Goal: Communication & Community: Answer question/provide support

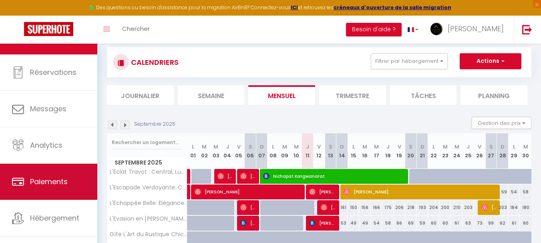
scroll to position [38, 0]
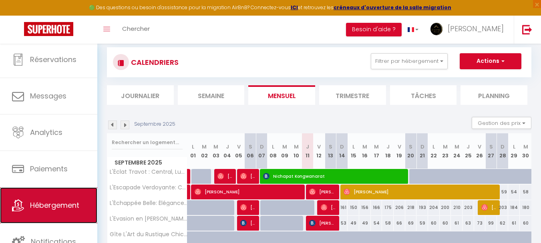
click at [54, 199] on link "Hébergement" at bounding box center [48, 205] width 97 height 36
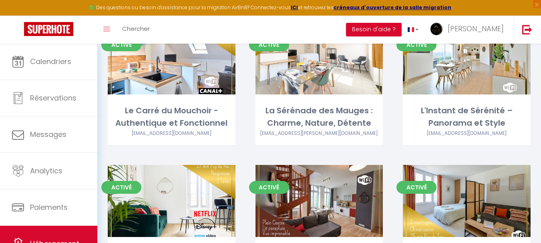
scroll to position [721, 0]
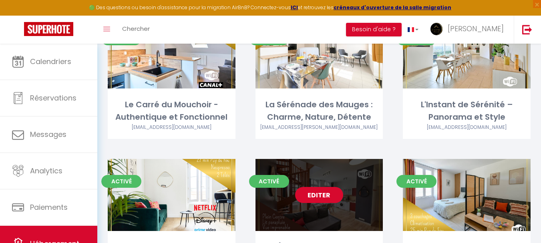
click at [331, 187] on link "Editer" at bounding box center [319, 195] width 48 height 16
select select "3"
select select "2"
select select "1"
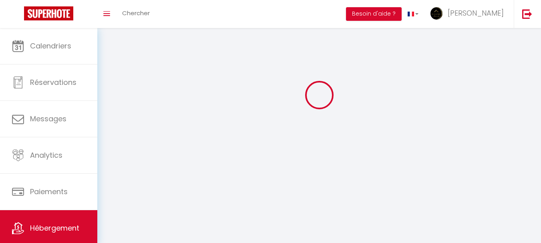
select select
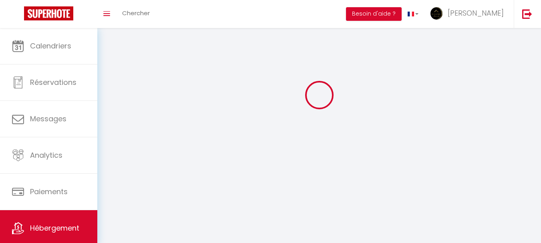
checkbox input "false"
select select
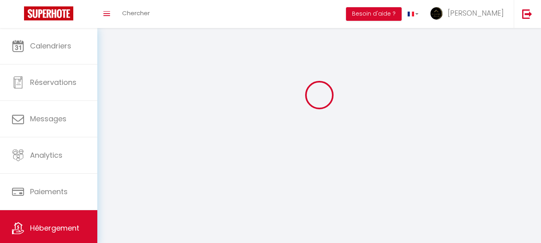
select select
select select "28"
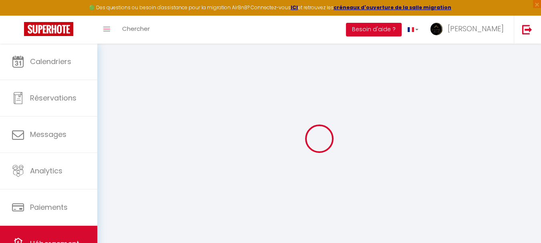
select select
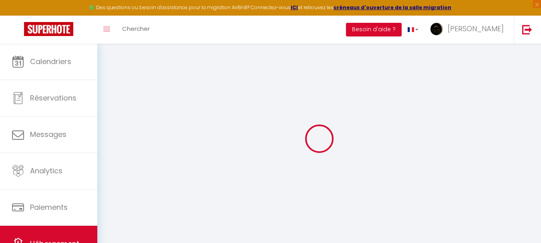
select select
checkbox input "false"
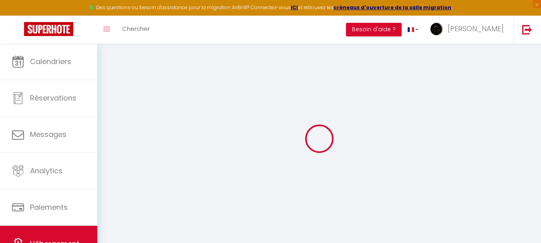
select select
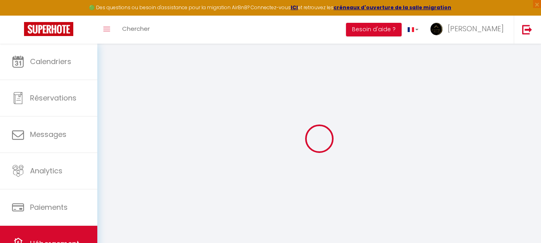
select select
checkbox input "false"
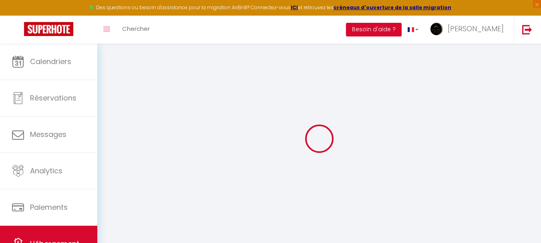
checkbox input "false"
select select
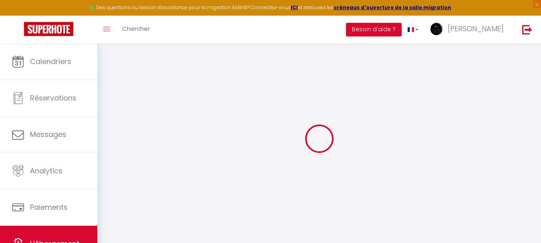
select select
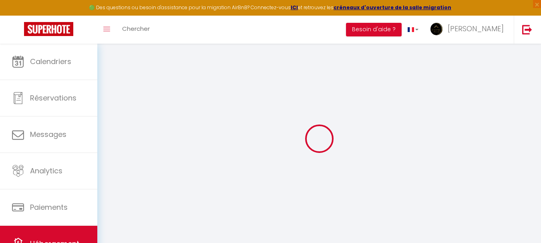
checkbox input "false"
select select
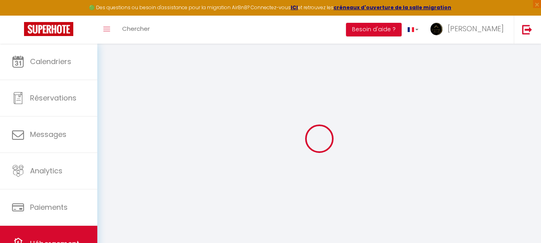
select select
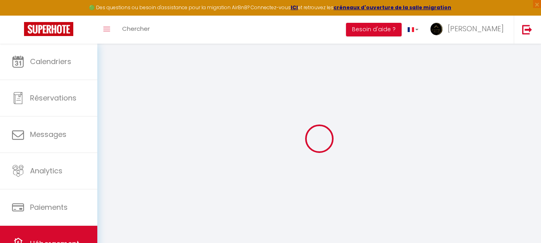
select select
checkbox input "false"
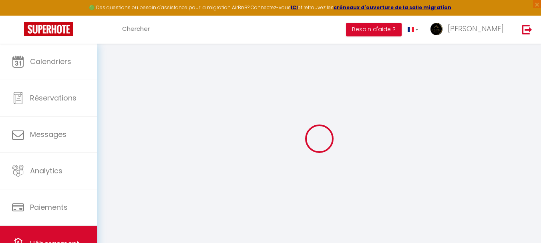
checkbox input "false"
select select
type input "L'Éclat Travot : Central, Lumineux, Vue Sublime"
type input "[PERSON_NAME] Et [PERSON_NAME]"
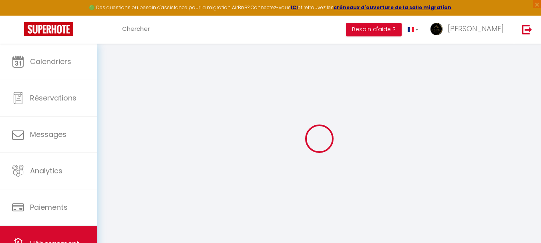
type input "DUMEZIL"
type input "24 T CHEMIN DE MORBOEUF"
type input "33750"
type input "ST GERMAIN DU PUCH"
select select "6"
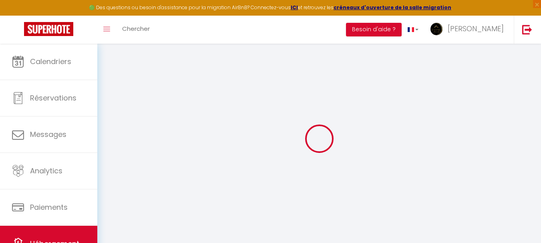
select select "4"
select select "2"
type input "55"
type input "15"
type input "42"
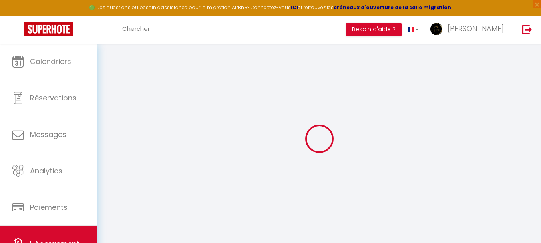
type input "3"
type input "2"
type input "300"
select select
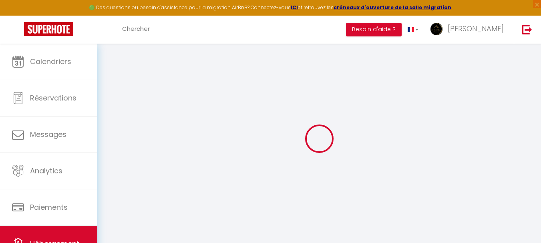
select select
type input "[STREET_ADDRESS]"
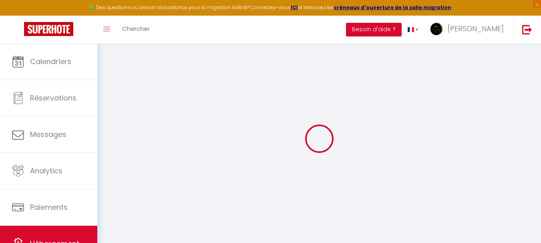
type input "49300"
type input "Cholet"
type input "[EMAIL_ADDRESS][DOMAIN_NAME]"
select select "8291"
checkbox input "false"
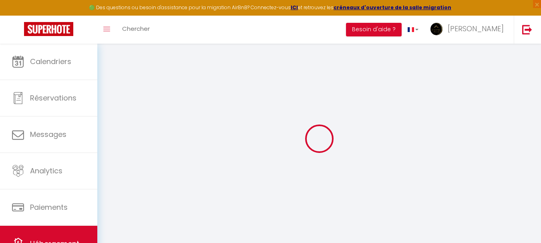
checkbox input "true"
radio input "true"
type input "0"
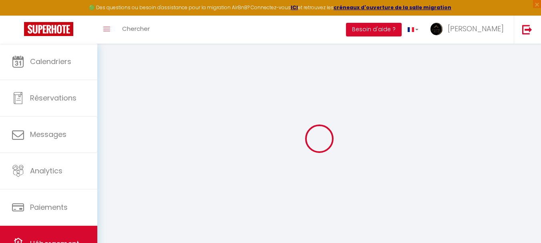
type input "0"
select select "46993"
select select
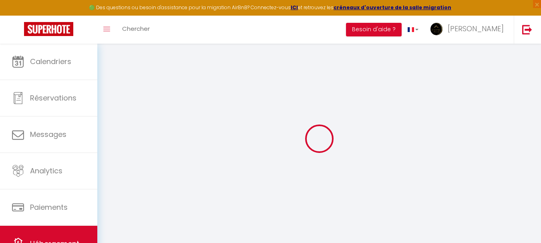
select select
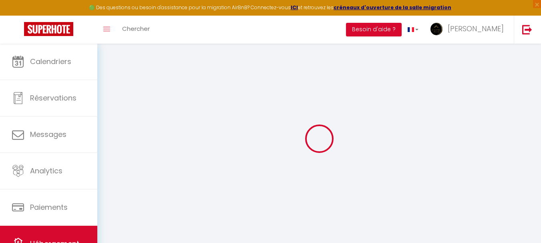
checkbox input "false"
checkbox input "true"
select select
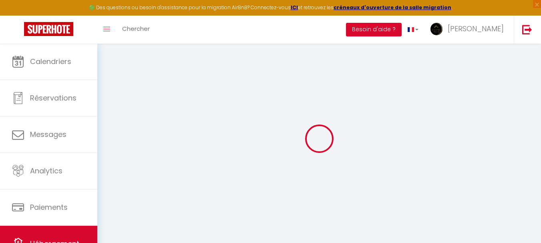
select select
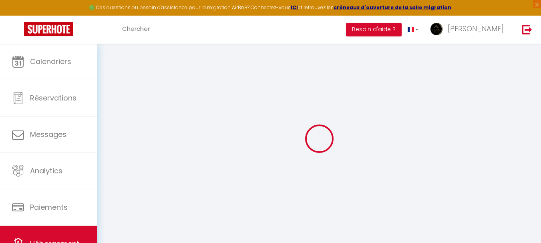
checkbox input "false"
checkbox input "true"
checkbox input "false"
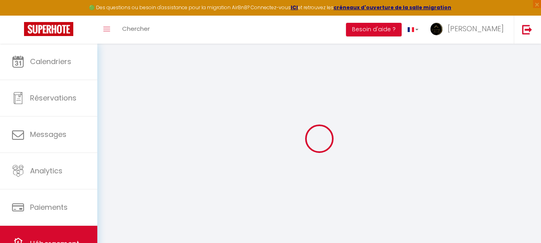
checkbox input "true"
select select "17:00"
select select
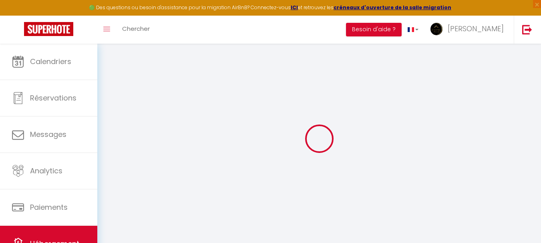
select select "10:00"
select select "30"
select select "120"
select select "14:00"
select select
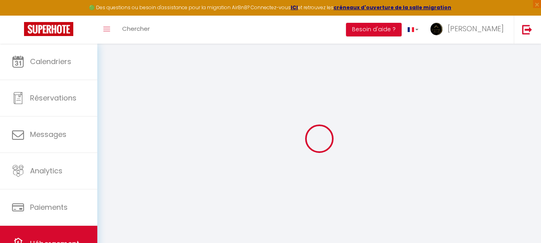
checkbox input "false"
checkbox input "true"
select select
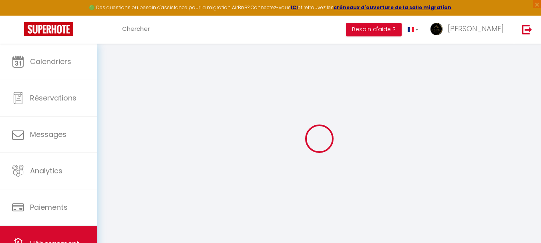
checkbox input "false"
checkbox input "true"
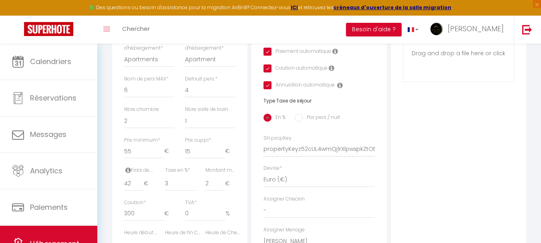
scroll to position [280, 0]
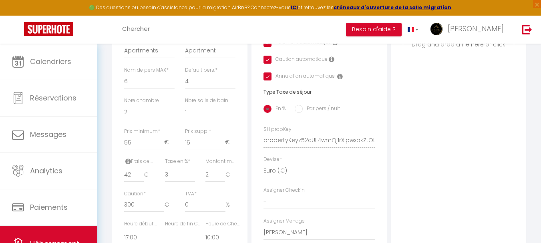
select select
checkbox input "false"
checkbox input "true"
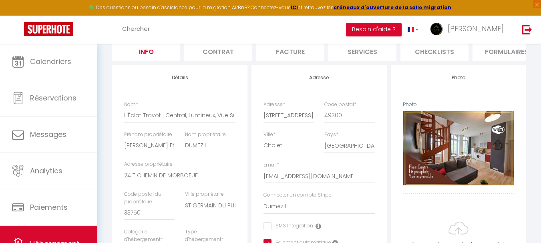
scroll to position [0, 0]
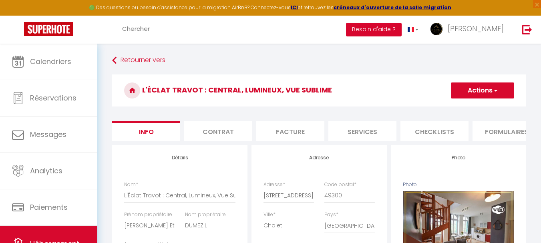
click at [401, 30] on button "Besoin d'aide ?" at bounding box center [374, 30] width 56 height 14
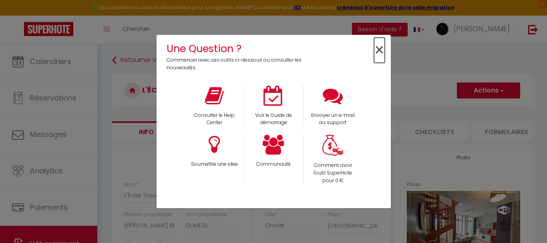
click at [384, 54] on span "×" at bounding box center [379, 50] width 11 height 25
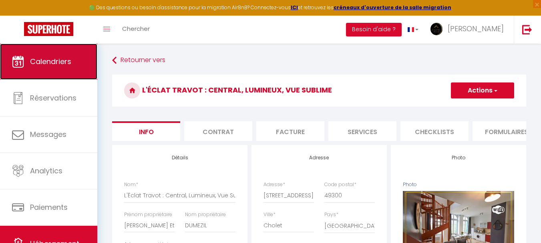
click at [84, 76] on link "Calendriers" at bounding box center [48, 62] width 97 height 36
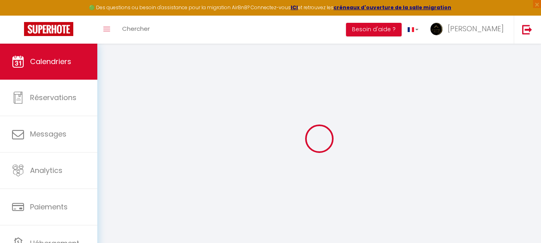
select select
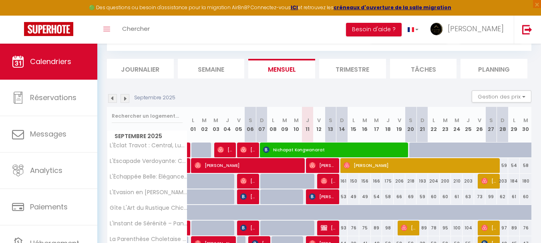
scroll to position [80, 0]
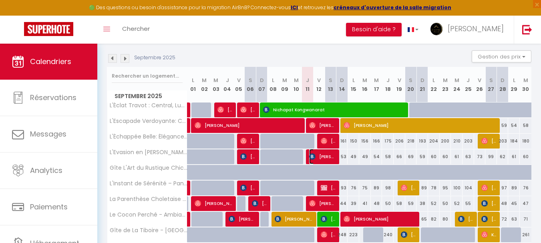
click at [318, 155] on span "[PERSON_NAME]" at bounding box center [322, 156] width 27 height 15
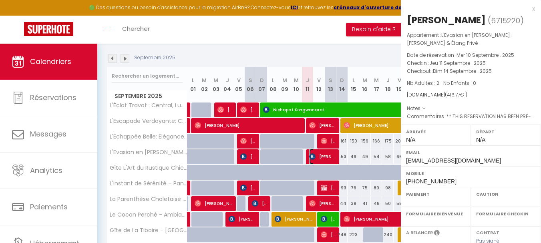
select select "OK"
select select "KO"
select select "0"
select select "1"
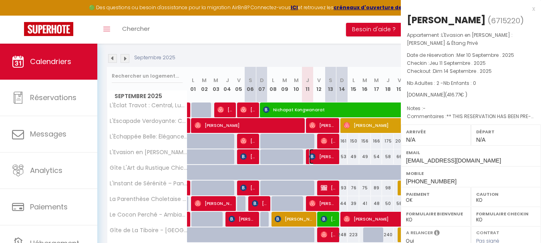
select select
select select "47392"
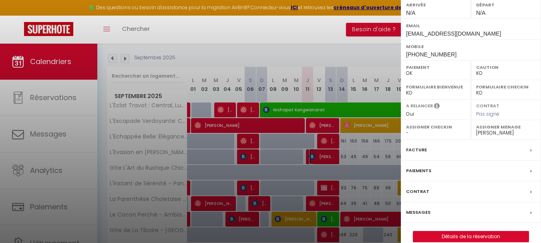
scroll to position [138, 0]
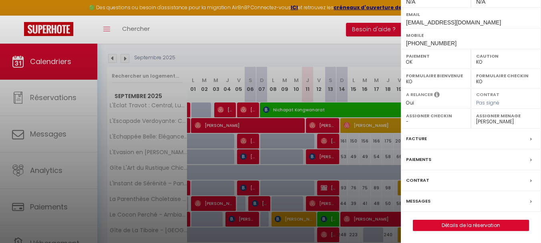
click at [425, 201] on label "Messages" at bounding box center [418, 201] width 24 height 8
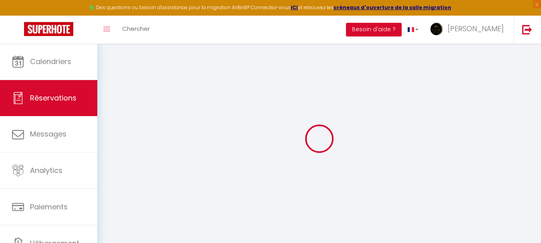
select select
checkbox input "false"
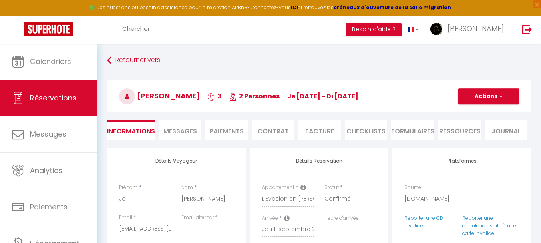
select select
checkbox input "false"
type textarea "** THIS RESERVATION HAS BEEN PRE-PAID ** BOOKING NOTE : Payment charge is EUR 5…"
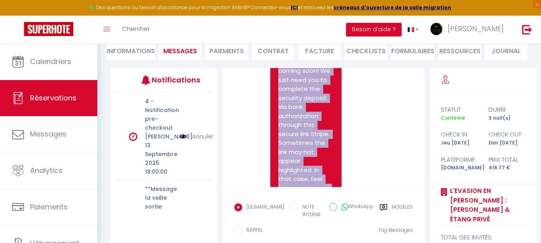
scroll to position [1514, 0]
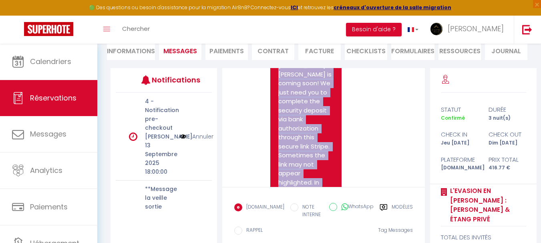
drag, startPoint x: 320, startPoint y: 153, endPoint x: 271, endPoint y: 98, distance: 73.4
click at [271, 98] on div "Hello [PERSON_NAME], Your arrival at L'Evasion en [PERSON_NAME] : [PERSON_NAME]…" at bounding box center [305, 233] width 71 height 474
copy pre "Hello [PERSON_NAME], Your arrival at L'Evasion en [PERSON_NAME] : [PERSON_NAME]…"
click at [332, 207] on input "WhatsApp" at bounding box center [333, 207] width 8 height 8
radio input "true"
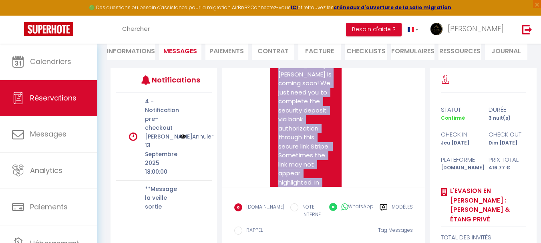
radio input "false"
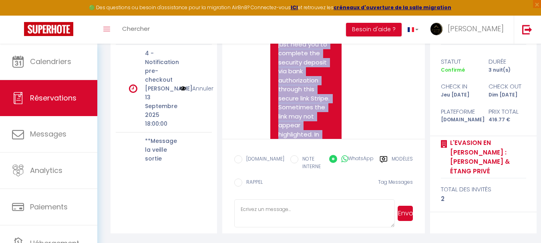
click at [408, 213] on button "Envoyer" at bounding box center [404, 213] width 15 height 15
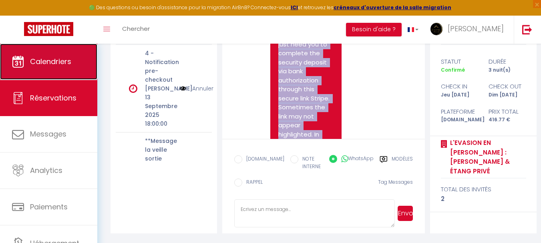
click at [53, 56] on span "Calendriers" at bounding box center [50, 61] width 41 height 10
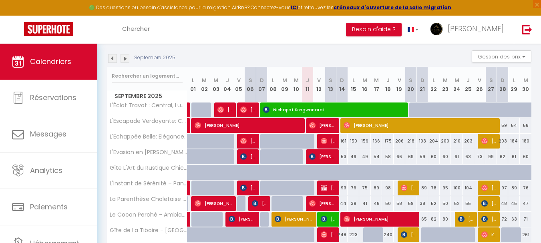
scroll to position [120, 0]
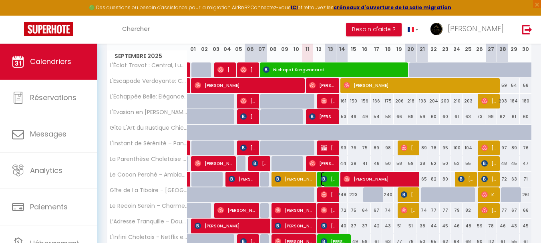
click at [326, 179] on img at bounding box center [324, 179] width 6 height 6
select select "OK"
select select "0"
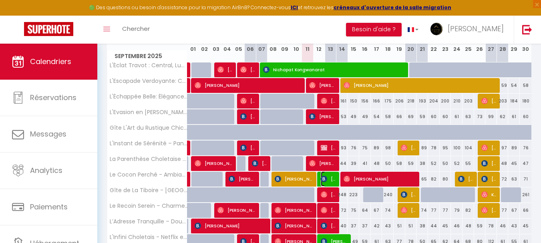
select select "1"
select select
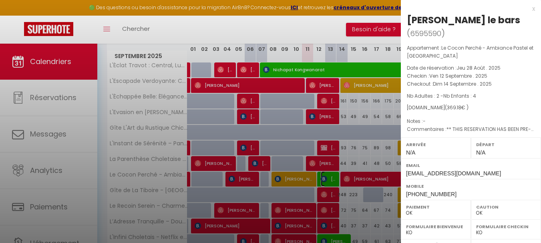
select select "44117"
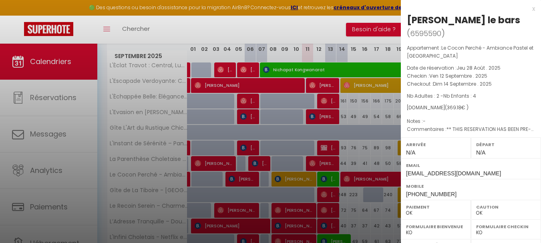
click at [349, 203] on div at bounding box center [270, 121] width 541 height 243
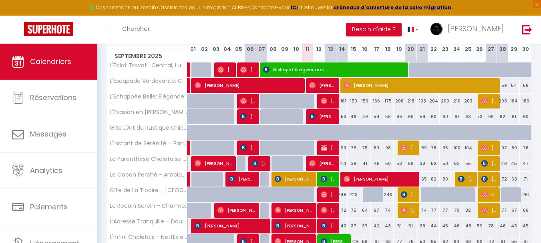
scroll to position [160, 0]
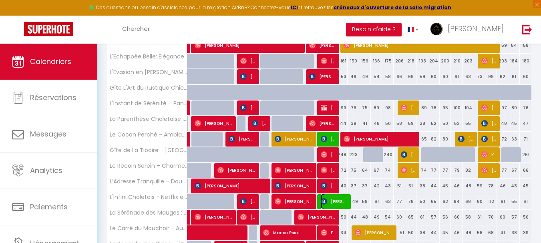
click at [335, 200] on span "[PERSON_NAME]" at bounding box center [334, 201] width 27 height 15
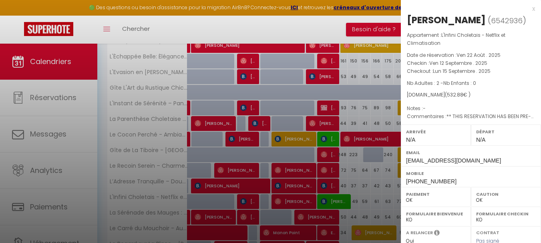
click at [335, 200] on div at bounding box center [270, 121] width 541 height 243
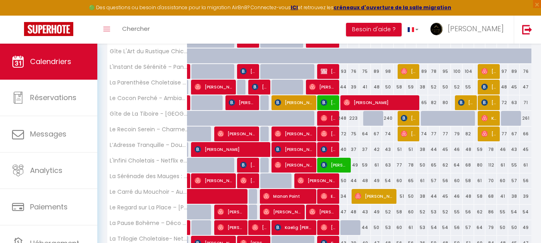
scroll to position [200, 0]
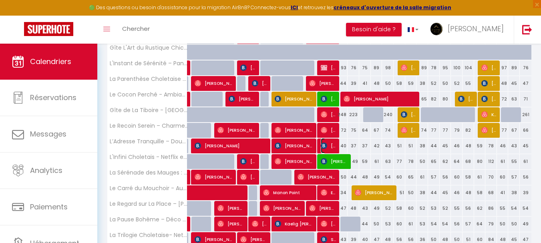
click at [327, 149] on span "[PERSON_NAME]" at bounding box center [329, 145] width 16 height 15
select select "KO"
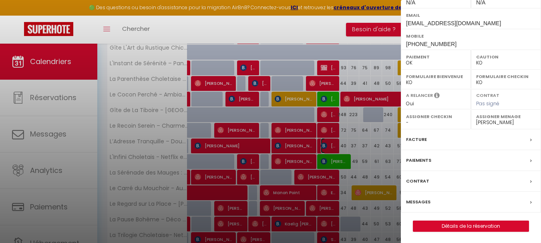
scroll to position [138, 0]
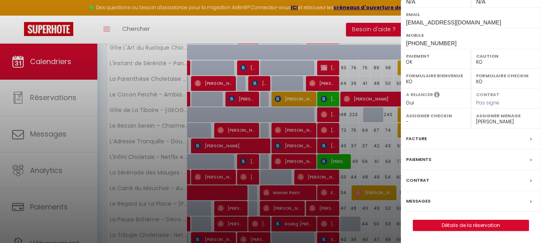
click at [424, 200] on label "Messages" at bounding box center [418, 201] width 24 height 8
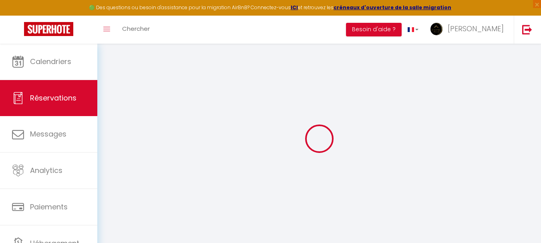
select select
checkbox input "false"
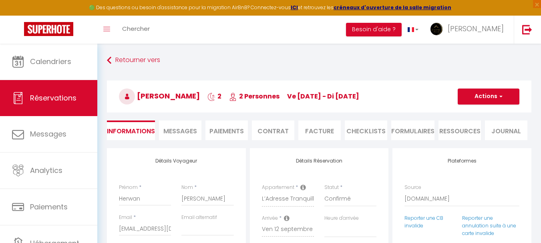
select select
checkbox input "false"
type textarea "** THIS RESERVATION HAS BEEN PRE-PAID ** Approximate time of arrival: between 2…"
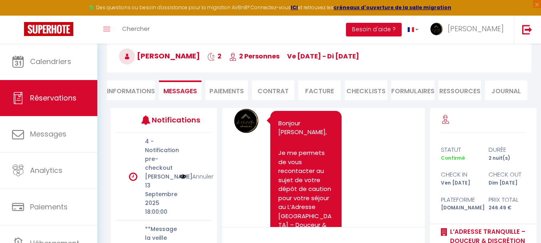
scroll to position [2420, 0]
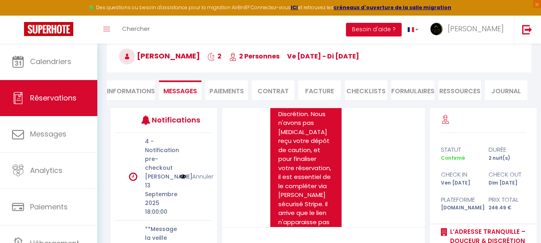
drag, startPoint x: 278, startPoint y: 114, endPoint x: 319, endPoint y: 120, distance: 41.3
copy pre "Bonjour [PERSON_NAME], Bientôt votre arrivée au L’Adresse [GEOGRAPHIC_DATA] – […"
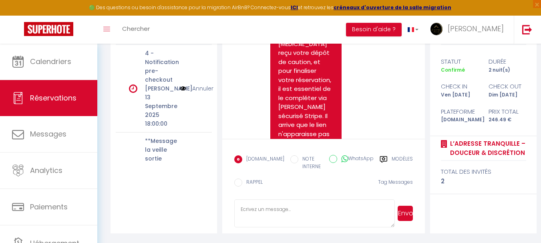
click at [343, 156] on icon at bounding box center [344, 159] width 7 height 8
click at [337, 156] on input "WhatsApp" at bounding box center [333, 159] width 8 height 8
radio input "true"
radio input "false"
click at [405, 218] on button "Envoyer" at bounding box center [404, 213] width 15 height 15
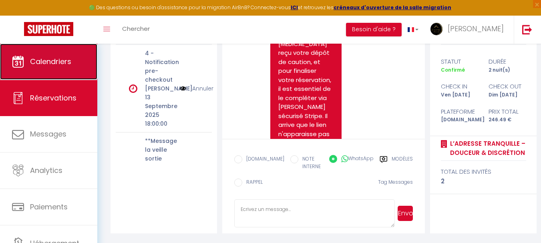
click at [58, 62] on span "Calendriers" at bounding box center [50, 61] width 41 height 10
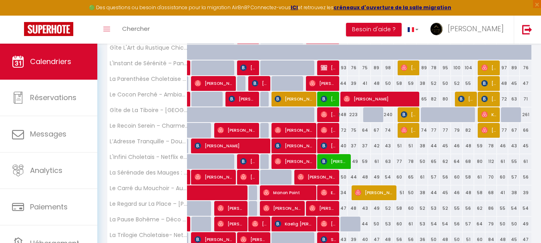
scroll to position [240, 0]
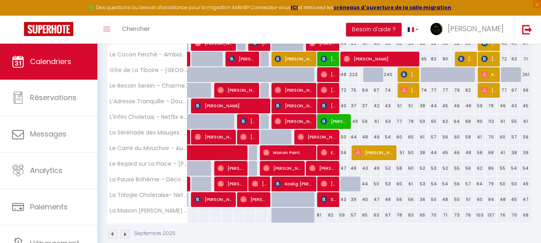
click at [337, 199] on div "43" at bounding box center [342, 199] width 12 height 15
type input "43"
type input "Dim 14 Septembre 2025"
type input "Lun 15 Septembre 2025"
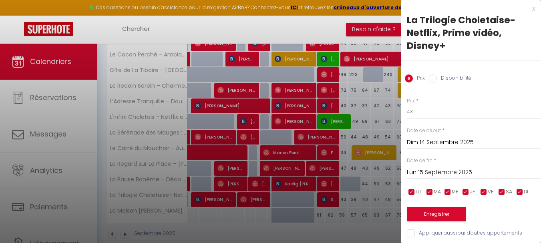
click at [527, 7] on div "x" at bounding box center [468, 9] width 134 height 10
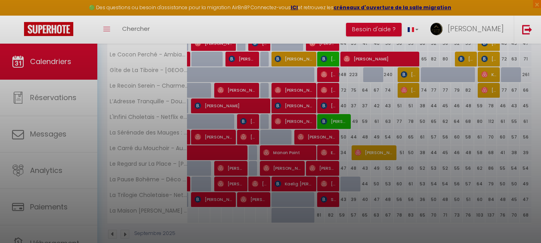
select select
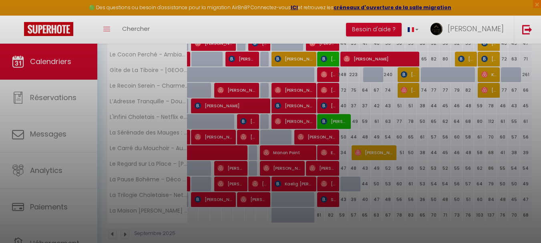
select select
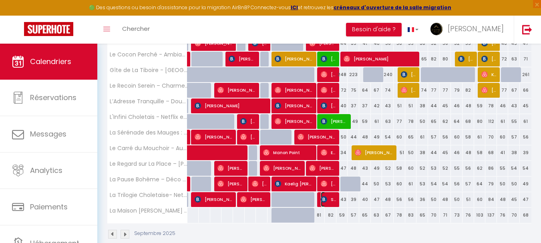
click at [322, 199] on img at bounding box center [324, 199] width 6 height 6
select select "OK"
select select "KO"
select select "1"
select select "0"
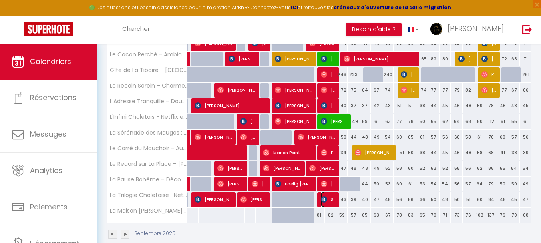
select select "1"
select select
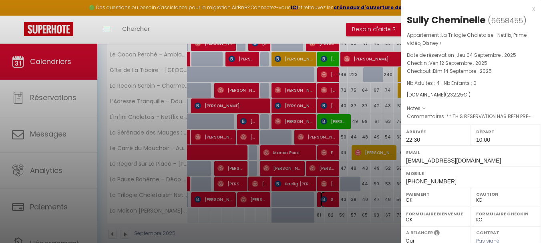
scroll to position [138, 0]
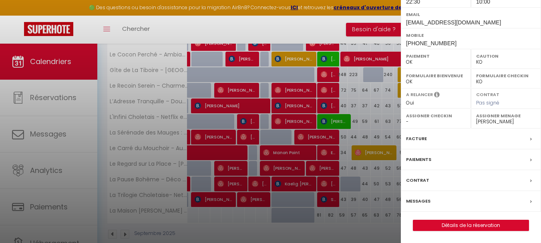
click at [419, 201] on label "Messages" at bounding box center [418, 201] width 24 height 8
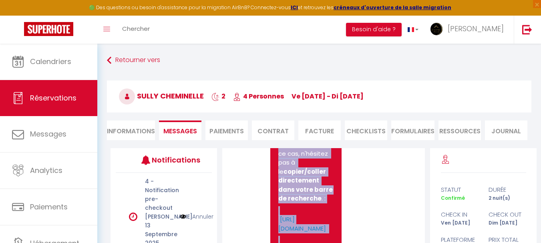
scroll to position [1585, 0]
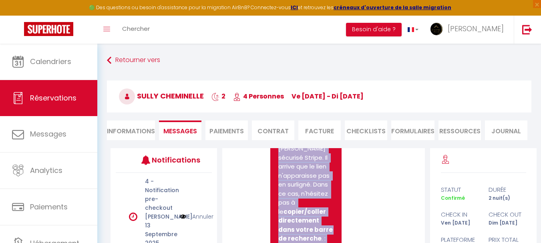
drag, startPoint x: 295, startPoint y: 196, endPoint x: 277, endPoint y: 156, distance: 43.9
copy pre "Bonjour Sully, Bientôt votre arrivée au La Trilogie Choletaise- Netflix, Prime …"
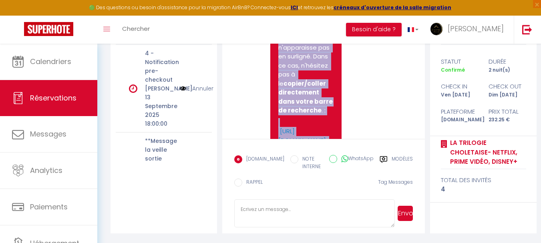
click at [336, 161] on input "WhatsApp" at bounding box center [333, 159] width 8 height 8
click at [402, 216] on button "Envoyer" at bounding box center [404, 213] width 15 height 15
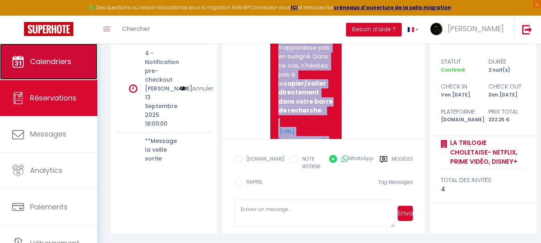
click at [80, 69] on link "Calendriers" at bounding box center [48, 62] width 97 height 36
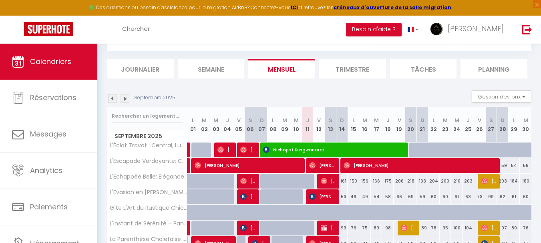
scroll to position [80, 0]
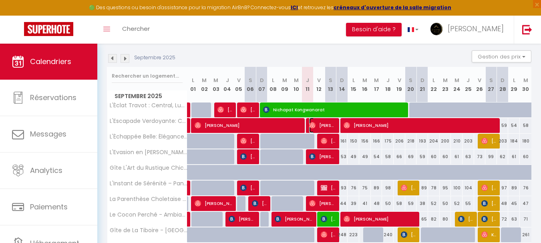
click at [324, 125] on span "[PERSON_NAME]" at bounding box center [322, 125] width 27 height 15
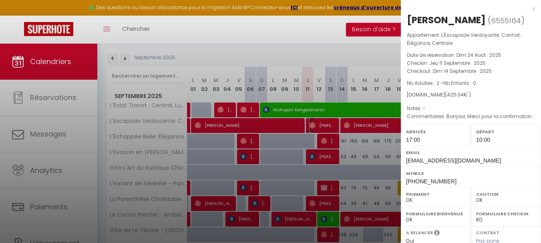
scroll to position [151, 0]
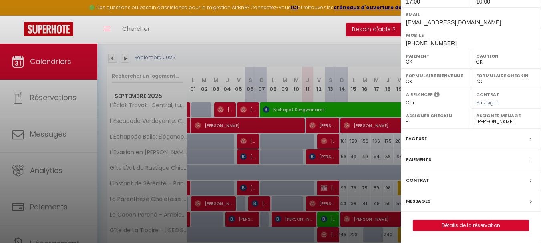
click at [413, 202] on label "Messages" at bounding box center [418, 201] width 24 height 8
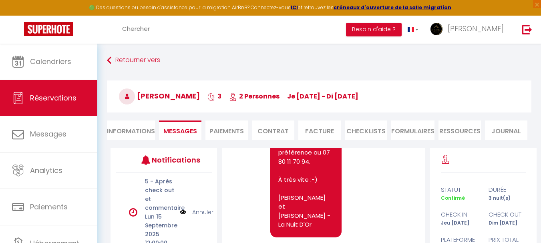
scroll to position [120, 0]
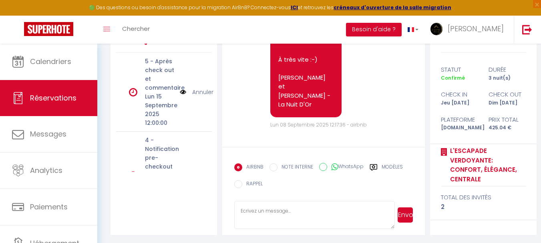
click at [334, 169] on icon at bounding box center [334, 167] width 7 height 8
click at [327, 169] on input "WhatsApp" at bounding box center [323, 167] width 8 height 8
click at [407, 212] on button "Envoyer" at bounding box center [404, 214] width 15 height 15
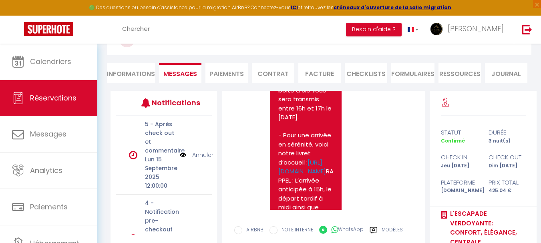
scroll to position [0, 0]
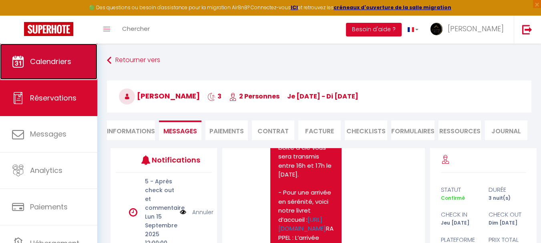
click at [44, 53] on link "Calendriers" at bounding box center [48, 62] width 97 height 36
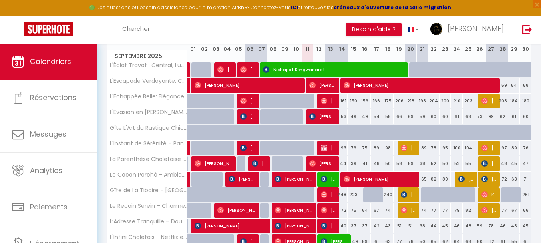
scroll to position [254, 0]
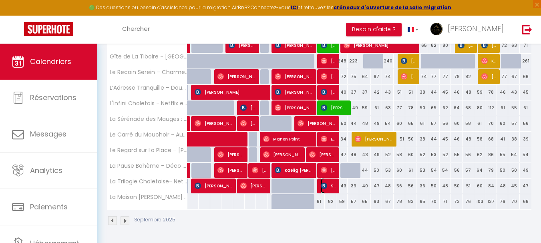
click at [326, 187] on img at bounding box center [324, 186] width 6 height 6
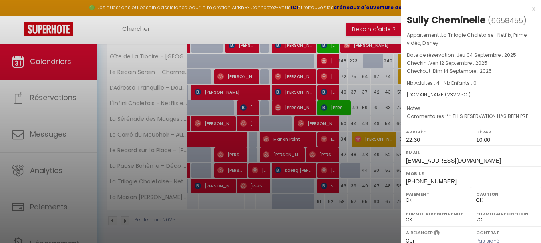
click at [209, 58] on div at bounding box center [270, 121] width 541 height 243
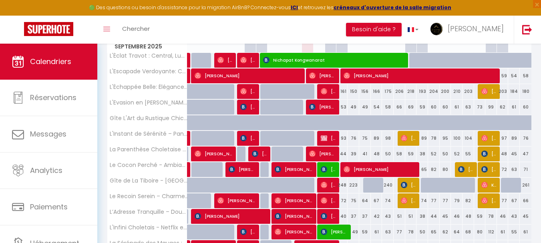
scroll to position [132, 0]
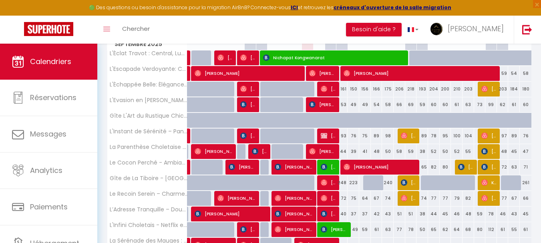
drag, startPoint x: 539, startPoint y: 135, endPoint x: 324, endPoint y: 84, distance: 221.3
click at [403, 97] on div "CALENDRIERS Filtrer par hébergement Autres [GEOGRAPHIC_DATA][PERSON_NAME] – Jar…" at bounding box center [319, 138] width 444 height 453
click at [105, 77] on div "CALENDRIERS Filtrer par hébergement Autres [GEOGRAPHIC_DATA][PERSON_NAME] – Jar…" at bounding box center [319, 138] width 444 height 453
click at [317, 71] on span "[PERSON_NAME]" at bounding box center [322, 73] width 27 height 15
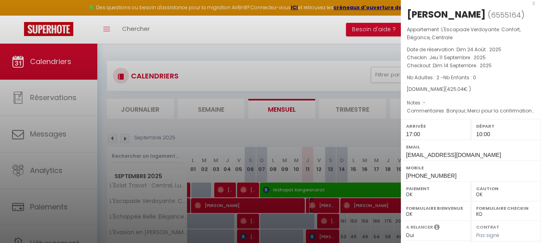
scroll to position [0, 0]
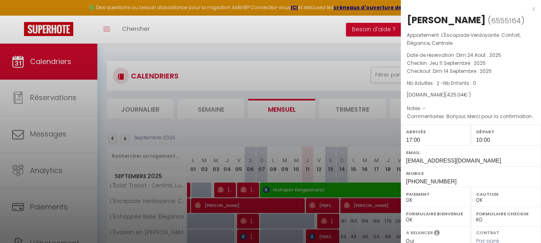
click at [333, 219] on div at bounding box center [270, 121] width 541 height 243
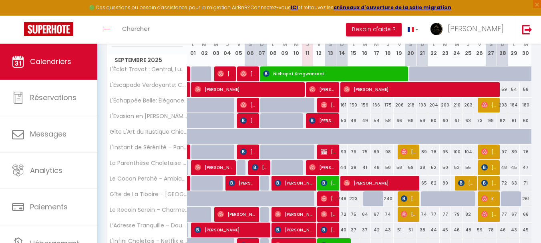
scroll to position [120, 0]
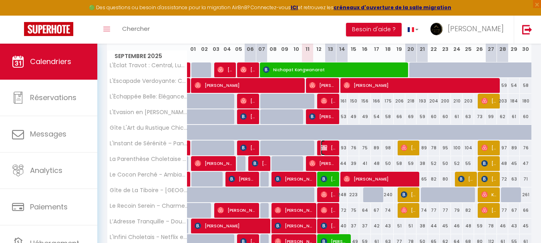
click at [328, 147] on span "[PERSON_NAME]" at bounding box center [329, 147] width 16 height 15
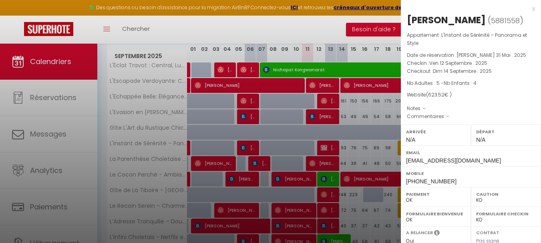
click at [328, 147] on div at bounding box center [270, 121] width 541 height 243
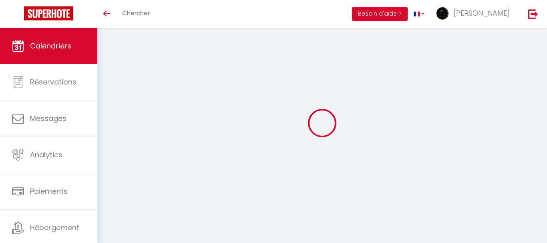
select select
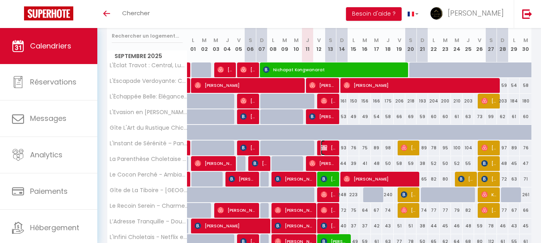
click at [323, 146] on img at bounding box center [324, 148] width 6 height 6
select select "OK"
select select "0"
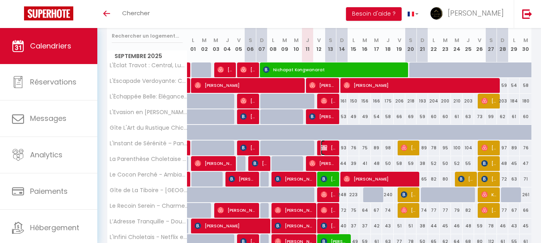
select select "1"
select select
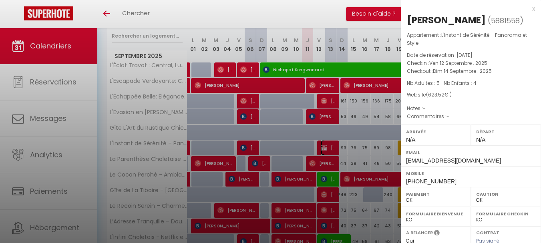
select select "46993"
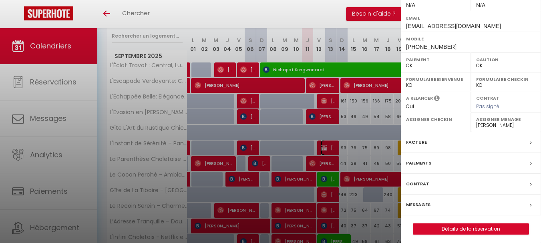
scroll to position [138, 0]
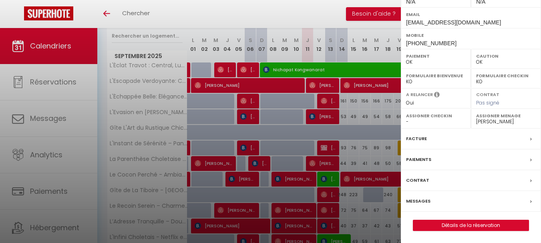
click at [419, 160] on label "Paiements" at bounding box center [418, 159] width 25 height 8
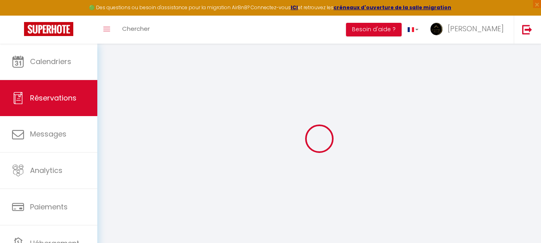
select select
checkbox input "false"
select select
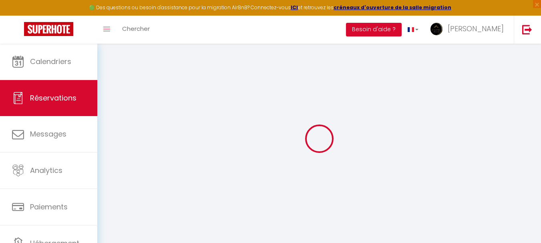
checkbox input "false"
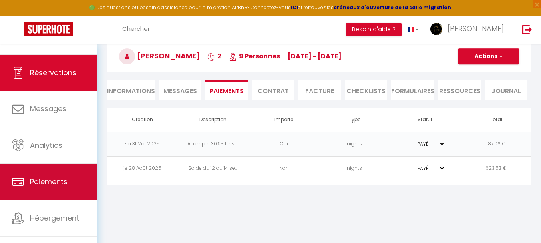
scroll to position [38, 0]
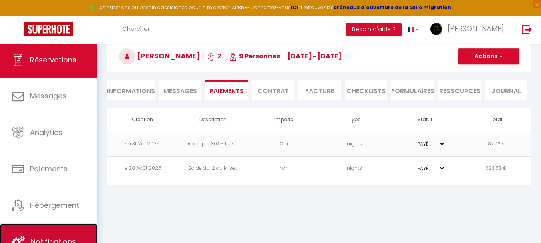
click at [54, 231] on link "Notifications" at bounding box center [48, 242] width 97 height 36
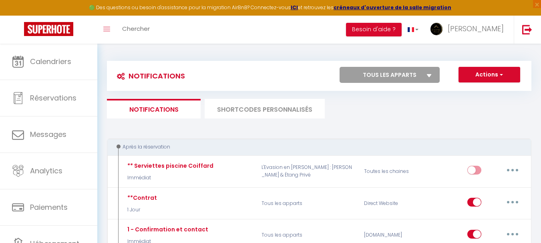
click at [277, 109] on li "SHORTCODES PERSONNALISÉS" at bounding box center [265, 109] width 120 height 20
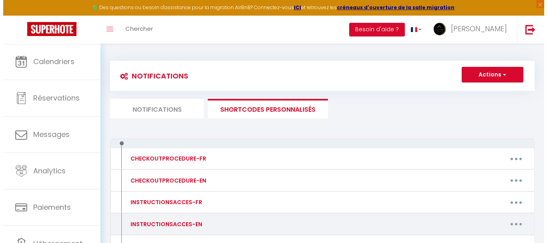
scroll to position [120, 0]
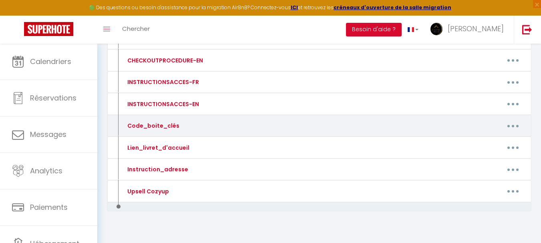
click at [519, 124] on button "button" at bounding box center [513, 125] width 22 height 13
click at [480, 142] on link "Editer" at bounding box center [491, 144] width 59 height 14
type input "Code_boite_clés"
type textarea "Code_boite_clés"
type textarea "8263 (La boite à clés se situe au niveau de la porte d'entrée du logement donna…"
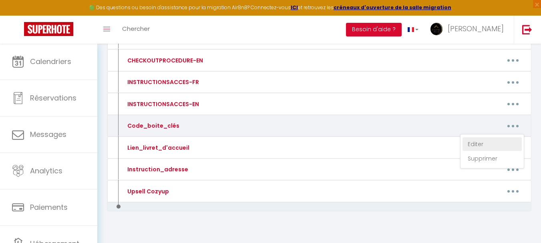
type textarea "1202 (attention, il y a trois chemins d'accès au lieu dit. Le votre est le '6 e…"
type textarea "2018 (La boite à clés se situe à gauche de la porte d'entrée)"
type textarea "1418 (La boite à clés se situe entre la boite aux lettres et la porte d'entrée)"
type textarea "1981 (Ne pas hésitez à entrer sur le parking gravillonné) Notez que la poignée …"
type textarea "1958 (L'entrée se trouve dans le chemin à droite du petit immeuble rose. Prenez…"
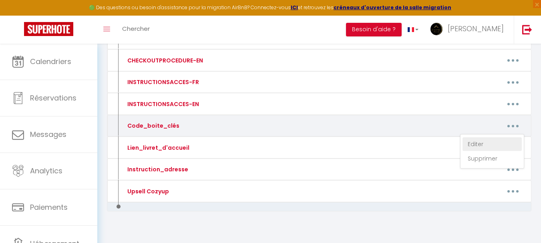
type textarea "2002 (L'entrée se trouve dans le chemin à droite du petit immeuble rose. Prenez…"
type textarea "2308 (43 BIS rue Nationale)"
type textarea "Digicode de l'immeuble : 5837 Appartement 8 (dernier étage porte de droite) : 1…"
type textarea "4371 -> La boîte à clés se trouve à droite de la façade, près de la boîte aux l…"
type textarea "Digicode du portail : 2024# Gîte 6 personnes (tout à gauche du parking) : 1976 …"
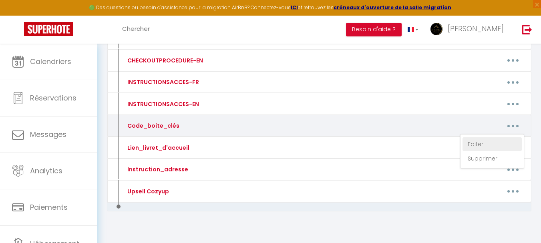
type textarea "4884 (la boite à clés se situe sur la gauche du portail du garage)"
type textarea "Digicode de l'immeuble : 5837 Appartement 4 (dernier étage porte de gauche) : 0…"
type textarea "2521 (la boite à clés se situe dans la boite aux lettres grise à gauche de la p…"
type textarea "1987 (La boite à clés se situe au niveau de la porte d'entrée)"
type textarea "Digicode de l'immeuble : 5837 Appartement (1er étage porte de gauche) : 4985"
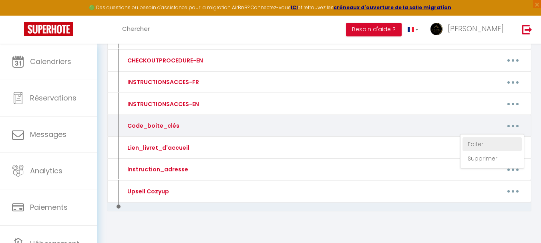
type textarea "5589 (37 place Travot : Appartement 4)."
type textarea "1505 (sous le porche en pierre, deuxième porte à droite)"
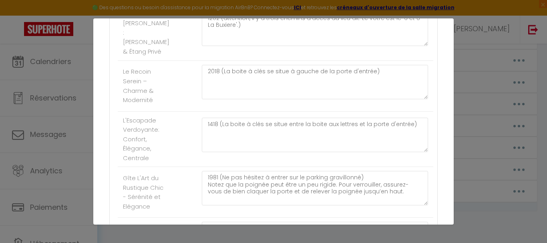
scroll to position [240, 0]
click at [214, 128] on textarea "1418 (La boite à clés se situe entre la boite aux lettres et la porte d'entrée)" at bounding box center [315, 135] width 226 height 34
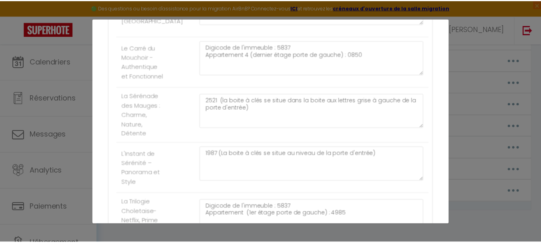
scroll to position [994, 0]
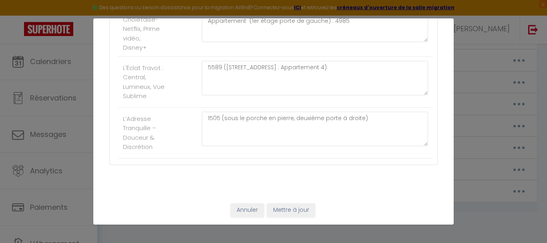
type textarea "4439 (La boite à clés se situe entre la boite aux lettres et la porte d'entrée)"
click at [277, 206] on button "Mettre à jour" at bounding box center [291, 210] width 48 height 14
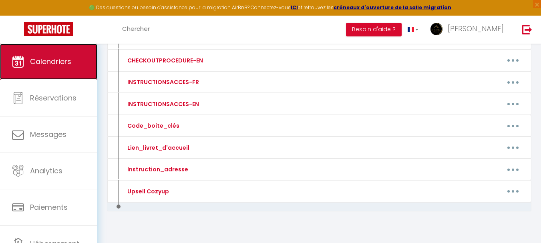
click at [46, 73] on link "Calendriers" at bounding box center [48, 62] width 97 height 36
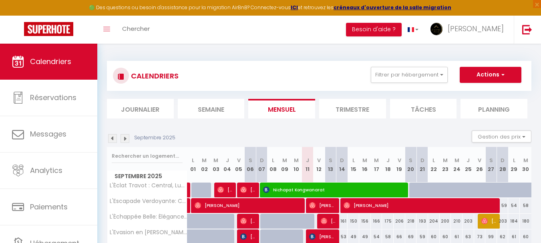
scroll to position [80, 0]
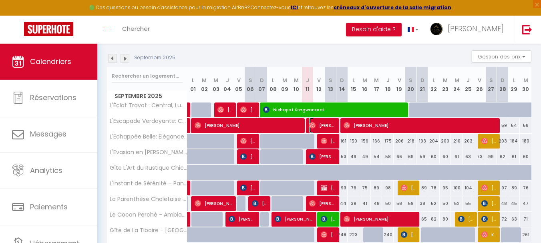
click at [313, 122] on img at bounding box center [312, 125] width 6 height 6
select select "OK"
select select "1"
select select "0"
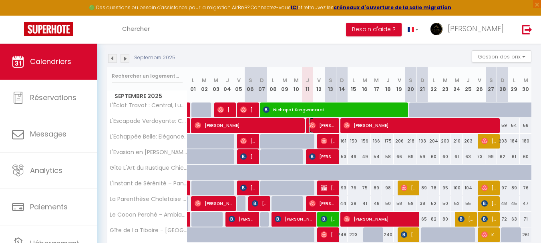
select select "1"
select select
select select "46993"
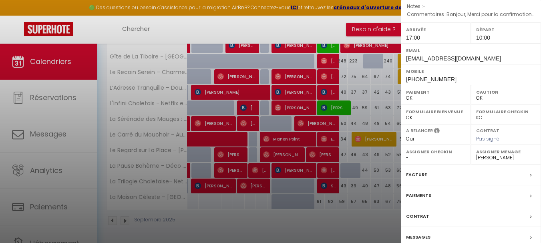
scroll to position [120, 0]
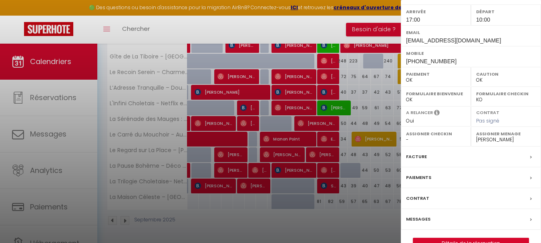
click at [413, 223] on label "Messages" at bounding box center [418, 219] width 24 height 8
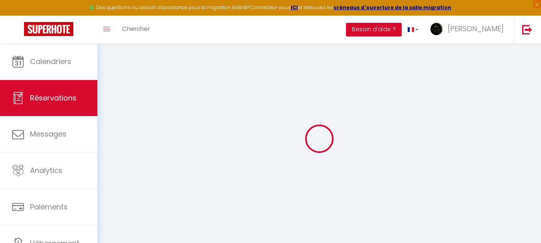
select select
checkbox input "false"
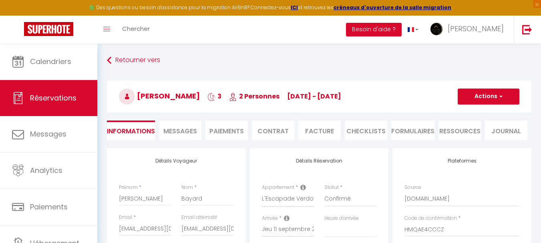
select select
checkbox input "false"
type textarea "Bonjour, Merci pour la confirmation et votre accueil dans votre logement. Au pl…"
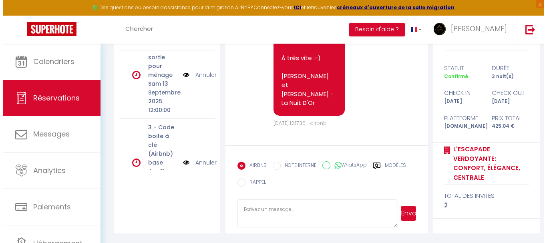
scroll to position [200, 0]
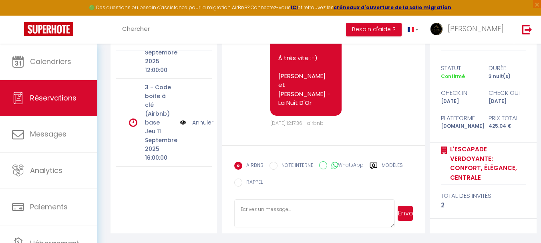
click at [180, 127] on img at bounding box center [183, 122] width 6 height 9
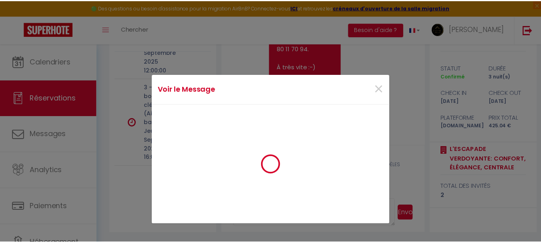
scroll to position [1136, 0]
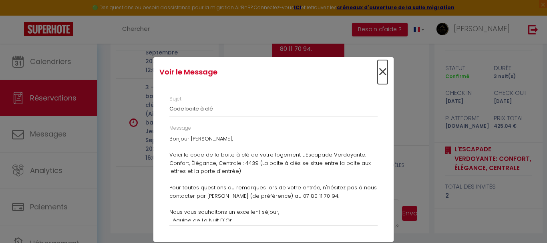
click at [379, 72] on span "×" at bounding box center [382, 72] width 10 height 24
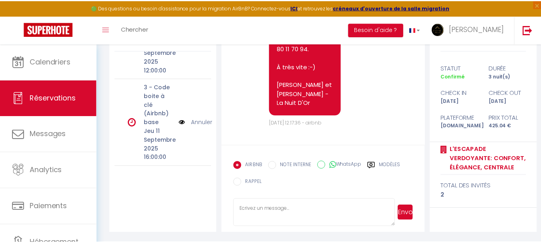
scroll to position [1172, 0]
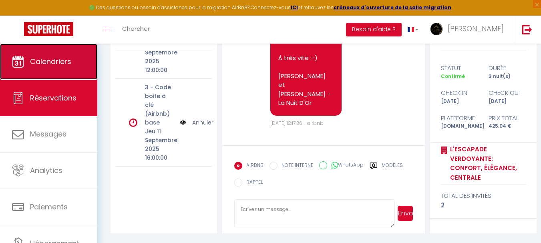
click at [50, 56] on span "Calendriers" at bounding box center [50, 61] width 41 height 10
